Goal: Information Seeking & Learning: Get advice/opinions

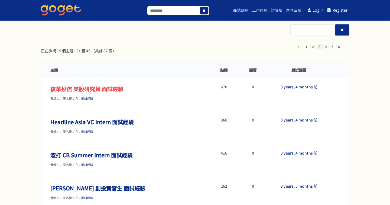
click at [74, 87] on link "復華投信 美股研究員 面試經驗" at bounding box center [86, 89] width 73 height 8
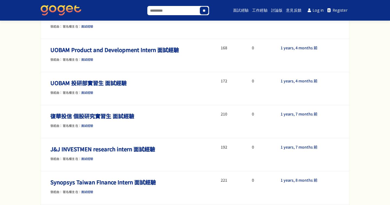
scroll to position [139, 0]
